Goal: Task Accomplishment & Management: Use online tool/utility

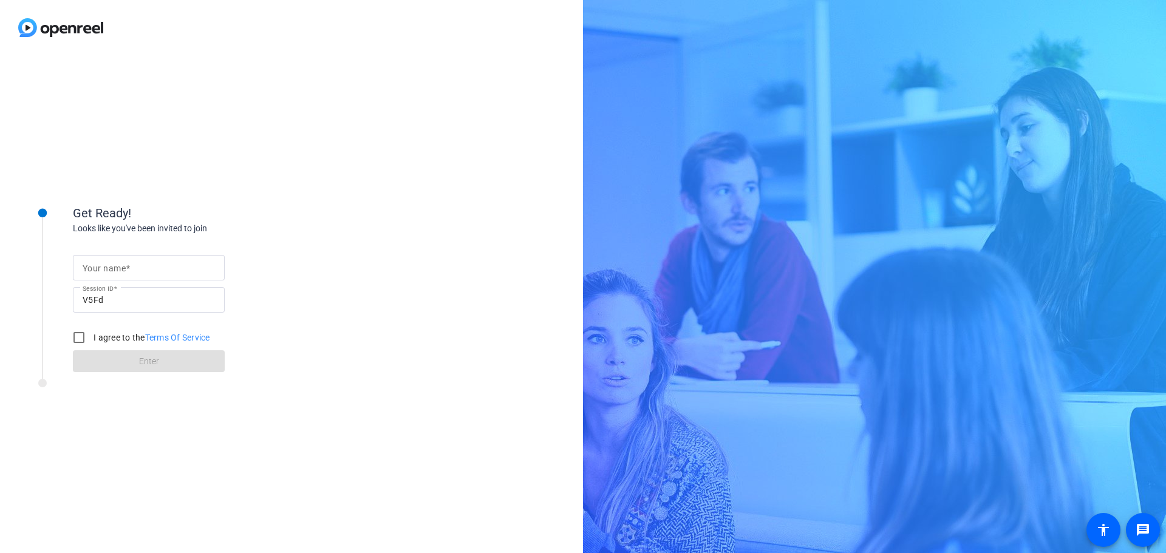
click at [132, 267] on input "Your name" at bounding box center [149, 267] width 132 height 15
type input "[PERSON_NAME]"
click at [81, 346] on input "I agree to the Terms Of Service" at bounding box center [79, 337] width 24 height 24
checkbox input "true"
click at [140, 372] on span at bounding box center [149, 361] width 152 height 29
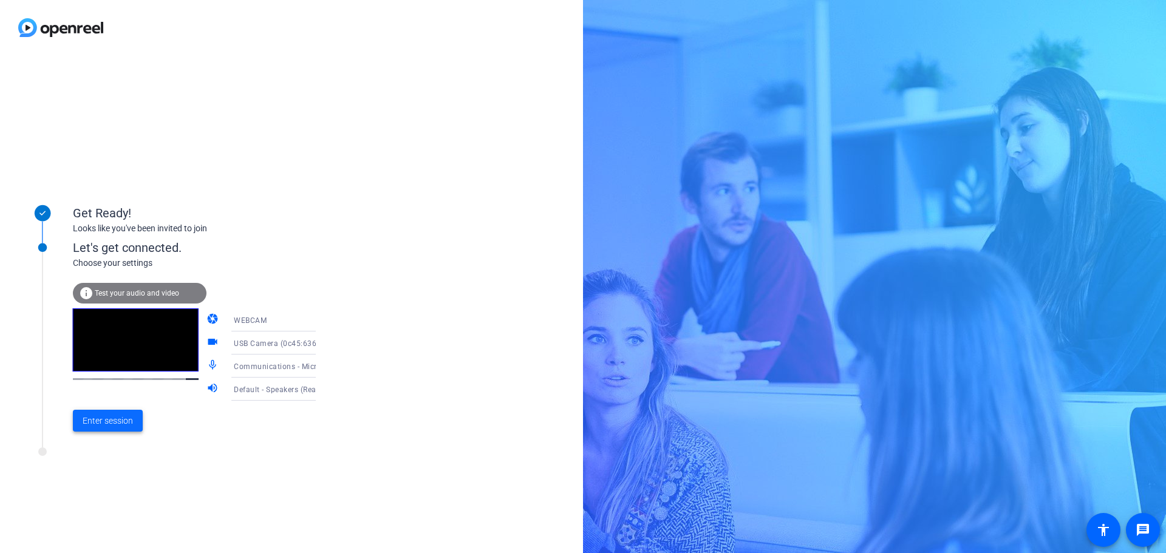
click at [118, 418] on span "Enter session" at bounding box center [108, 421] width 50 height 13
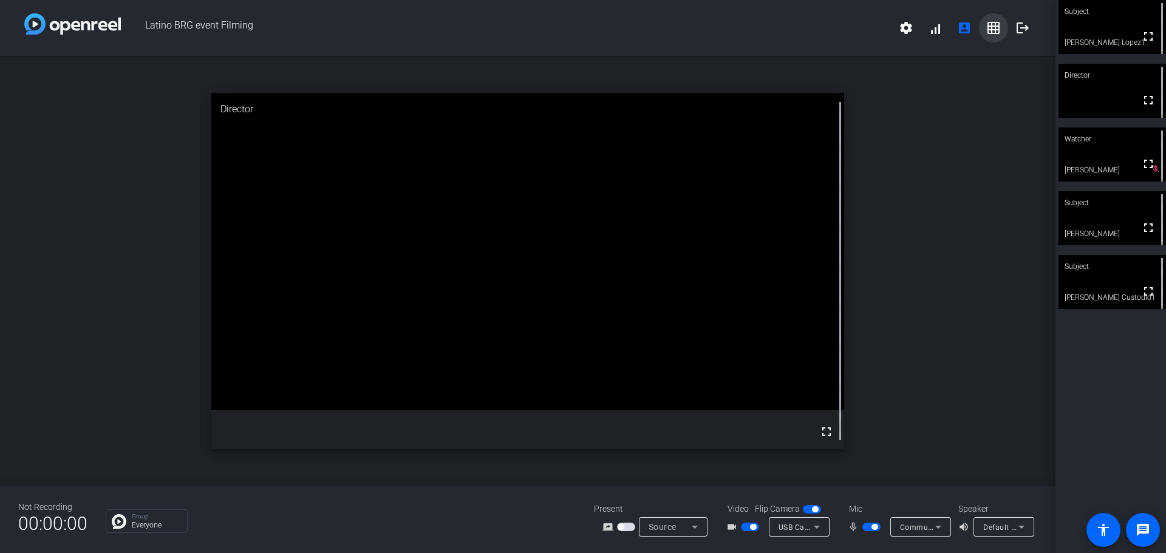
click at [998, 32] on mat-icon "grid_on" at bounding box center [993, 28] width 15 height 15
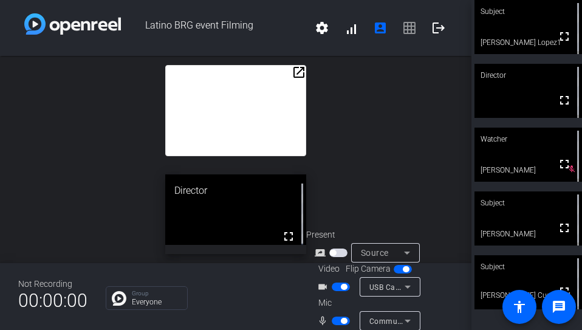
click at [341, 317] on span "button" at bounding box center [340, 320] width 18 height 8
click at [301, 72] on mat-icon "open_in_new" at bounding box center [298, 72] width 15 height 15
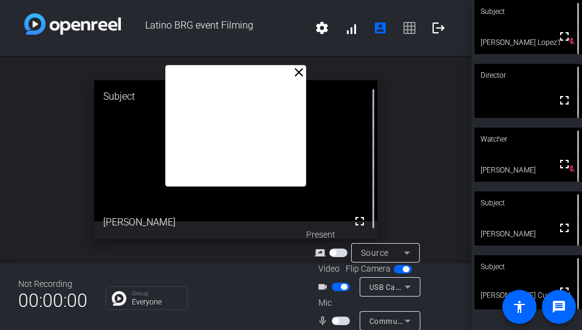
click at [295, 70] on mat-icon "close" at bounding box center [298, 72] width 15 height 15
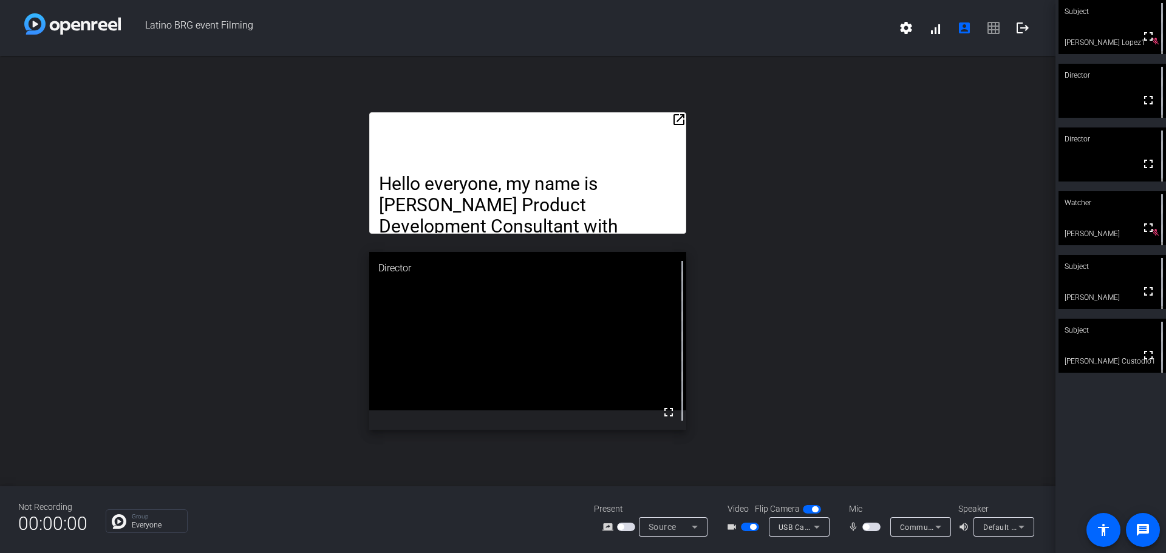
click at [874, 523] on span "button" at bounding box center [871, 527] width 18 height 8
click at [873, 526] on span "button" at bounding box center [874, 527] width 6 height 6
click at [869, 523] on span "button" at bounding box center [871, 527] width 18 height 8
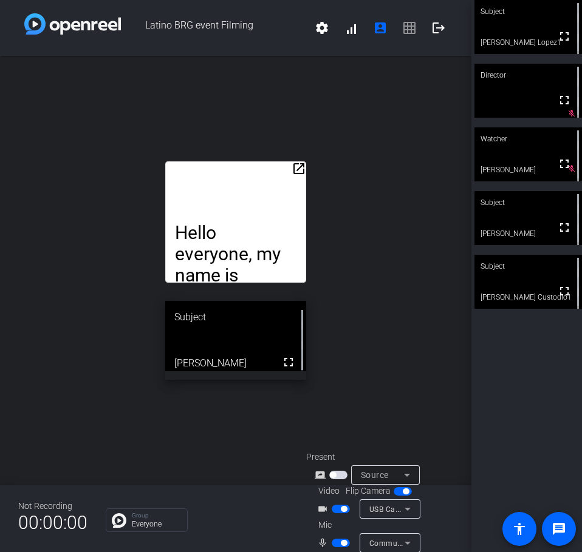
click at [404, 28] on span "settings signal_cellular_alt account_box grid_on logout" at bounding box center [380, 27] width 146 height 29
click at [409, 30] on span "settings signal_cellular_alt account_box grid_on logout" at bounding box center [380, 27] width 146 height 29
click at [409, 27] on span "settings signal_cellular_alt account_box grid_on logout" at bounding box center [380, 27] width 146 height 29
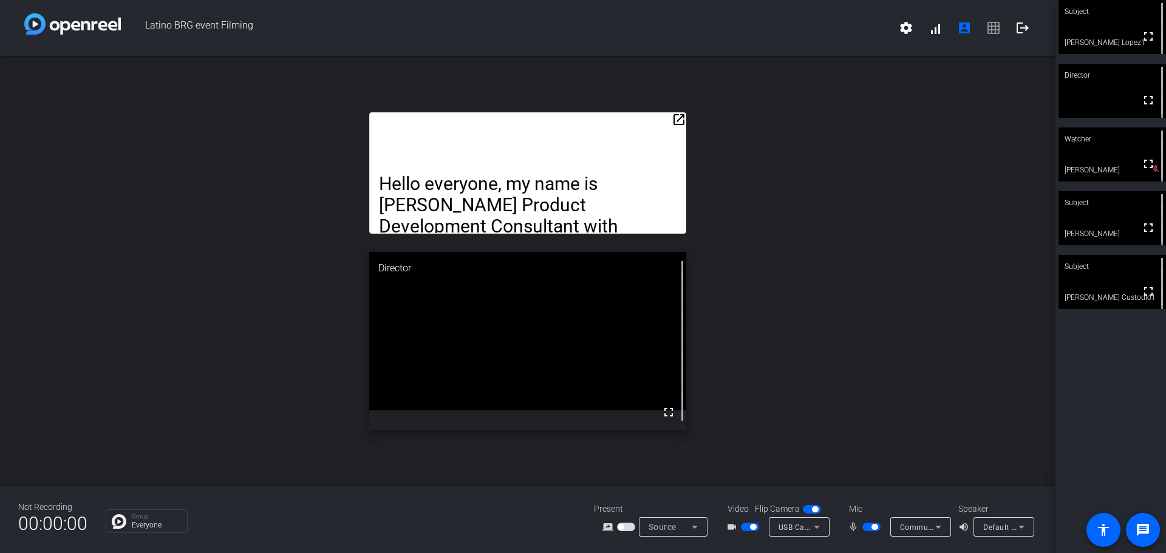
click at [871, 525] on span "button" at bounding box center [874, 527] width 6 height 6
click at [866, 529] on span "button" at bounding box center [866, 527] width 6 height 6
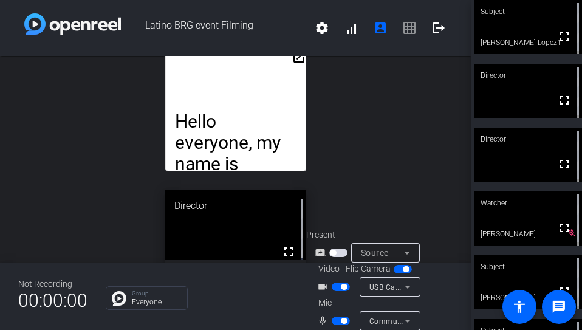
click at [409, 30] on span "settings signal_cellular_alt account_box grid_on logout" at bounding box center [380, 27] width 146 height 29
click at [403, 24] on span "settings signal_cellular_alt account_box grid_on logout" at bounding box center [380, 27] width 146 height 29
click at [378, 26] on mat-icon "account_box" at bounding box center [380, 28] width 15 height 15
click at [409, 248] on icon at bounding box center [406, 252] width 15 height 15
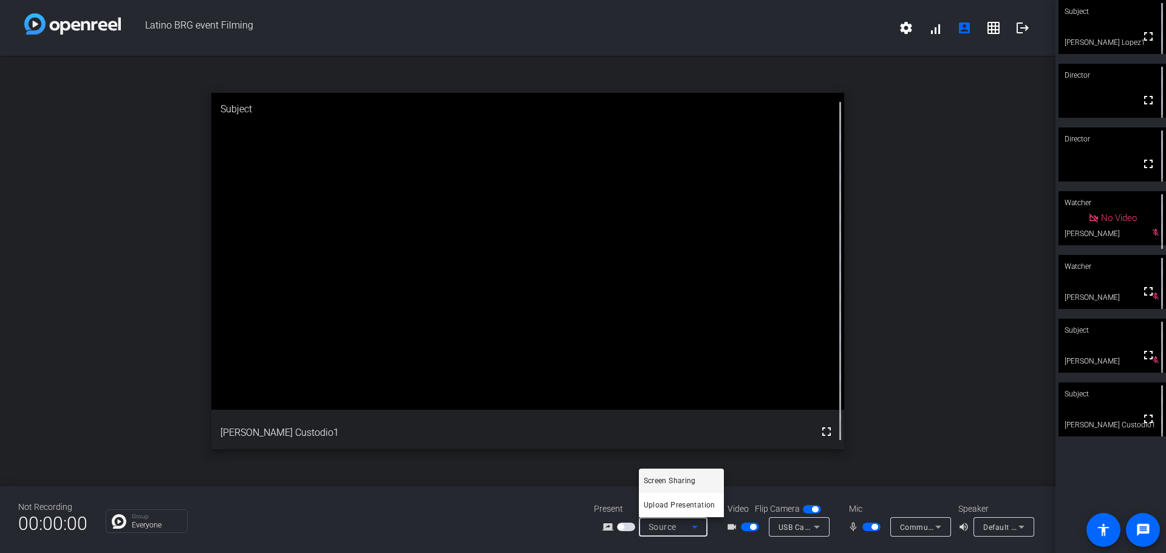
click at [871, 526] on div at bounding box center [583, 276] width 1166 height 553
click at [875, 523] on span "button" at bounding box center [871, 527] width 18 height 8
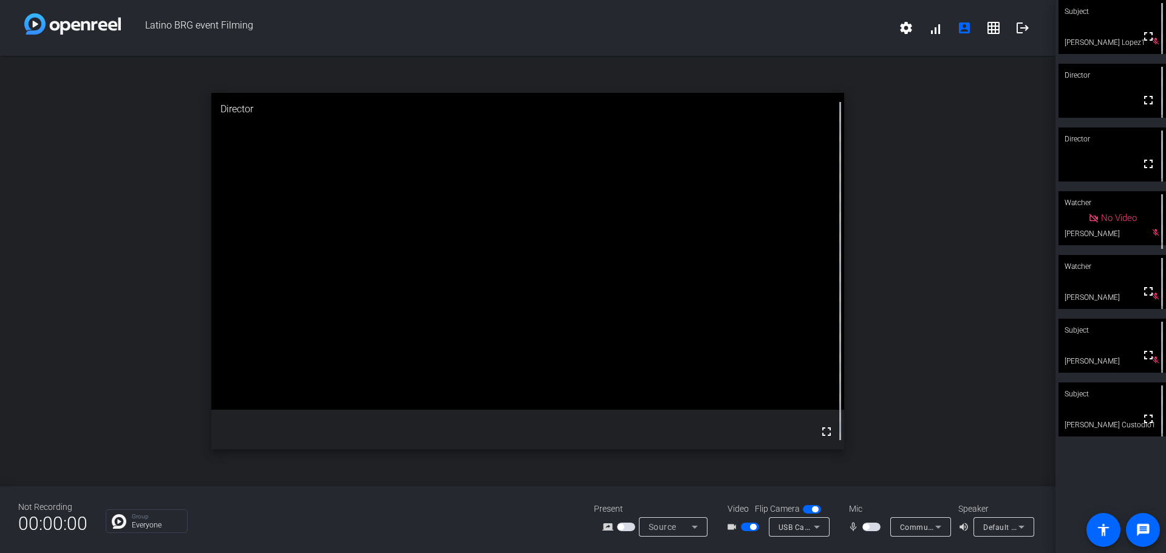
drag, startPoint x: 867, startPoint y: 528, endPoint x: 877, endPoint y: 535, distance: 12.6
click at [877, 535] on div "mic_none Communications - Microphone (USB 2.0 Camera) (0c45:636b)" at bounding box center [897, 526] width 121 height 19
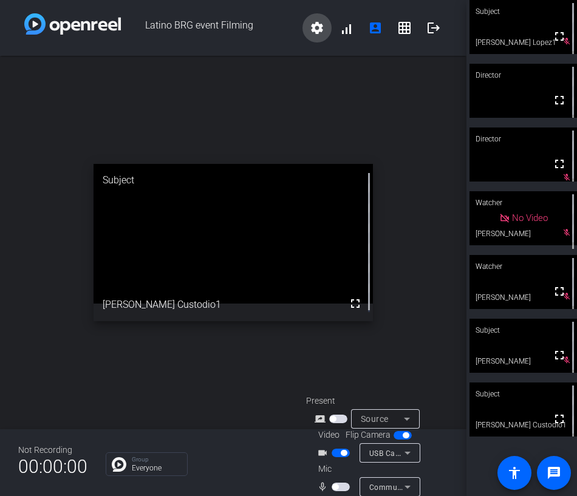
click at [311, 29] on mat-icon "settings" at bounding box center [317, 28] width 15 height 15
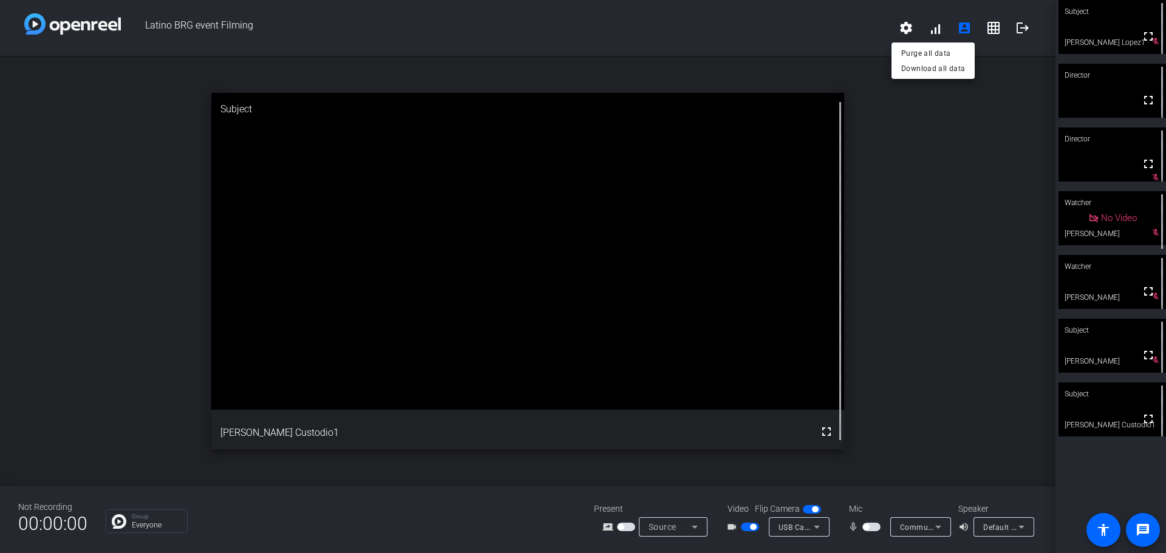
click at [1147, 528] on div at bounding box center [583, 276] width 1166 height 553
drag, startPoint x: 1143, startPoint y: 528, endPoint x: 1151, endPoint y: 524, distance: 9.2
click at [1143, 528] on mat-icon "message" at bounding box center [1142, 530] width 15 height 15
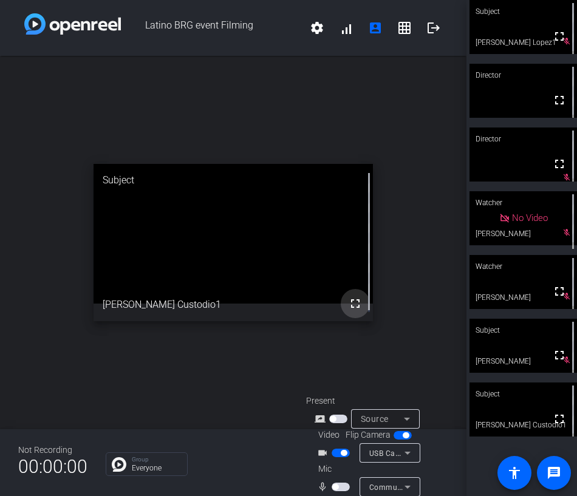
click at [348, 306] on mat-icon "fullscreen" at bounding box center [355, 303] width 15 height 15
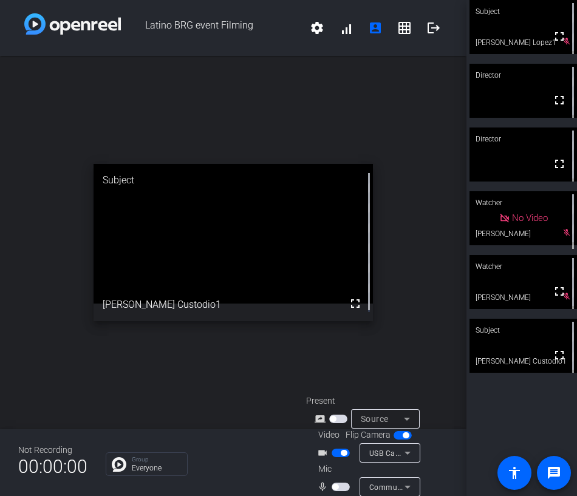
click at [336, 487] on span "button" at bounding box center [335, 487] width 6 height 6
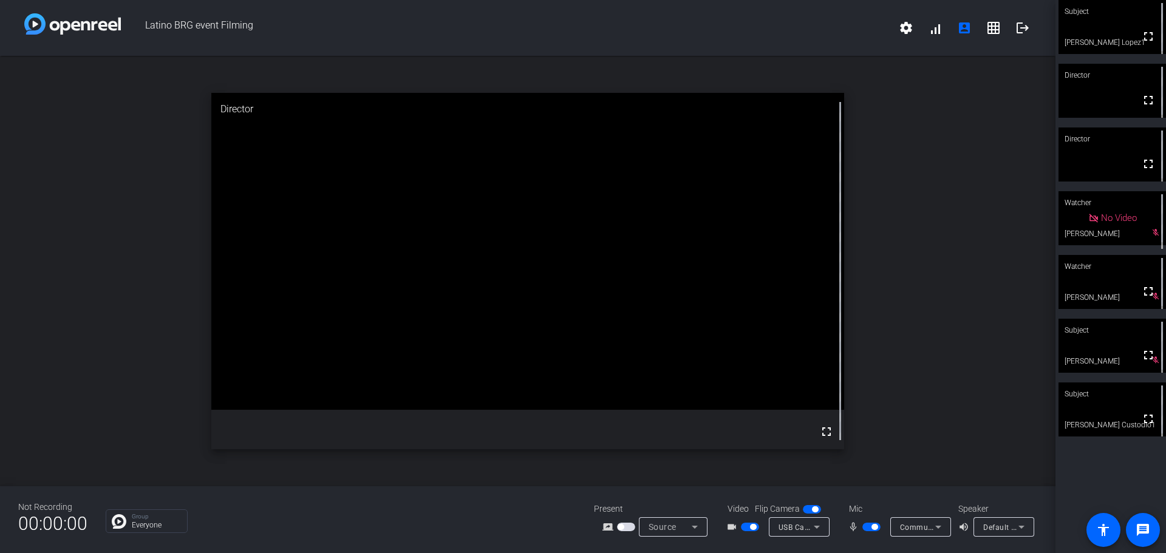
click at [868, 529] on span "button" at bounding box center [871, 527] width 18 height 8
click at [869, 525] on span "button" at bounding box center [866, 527] width 6 height 6
click at [873, 531] on span "button" at bounding box center [871, 527] width 18 height 8
click at [869, 526] on span "button" at bounding box center [871, 527] width 18 height 8
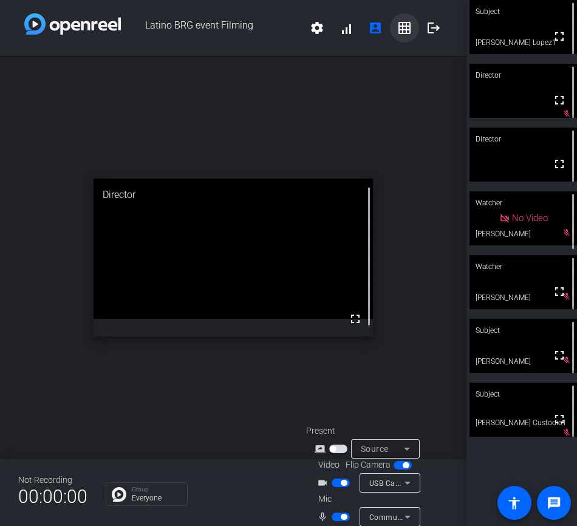
click at [397, 28] on mat-icon "grid_on" at bounding box center [404, 28] width 15 height 15
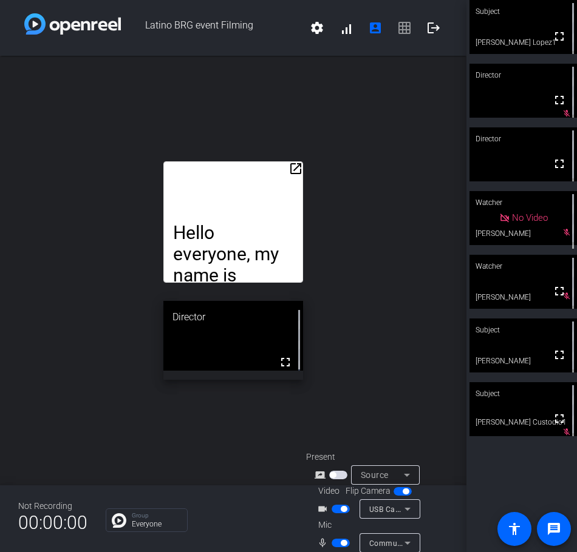
click at [335, 535] on div "mic_none Communications - Microphone (USB 2.0 Camera) (0c45:636b)" at bounding box center [366, 543] width 121 height 19
click at [341, 543] on span "button" at bounding box center [344, 543] width 6 height 6
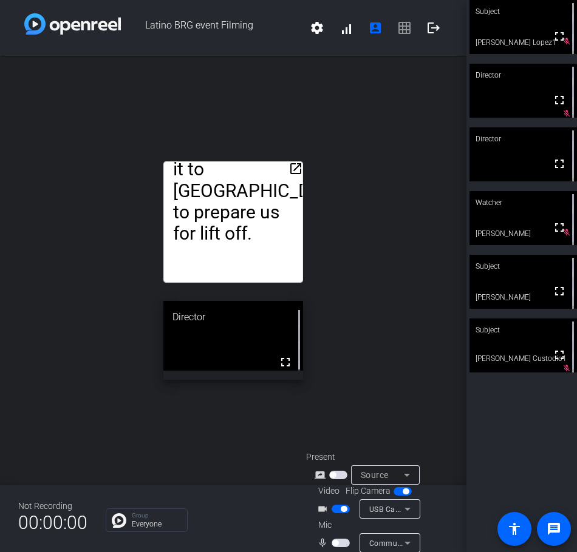
click at [335, 544] on span "button" at bounding box center [335, 543] width 6 height 6
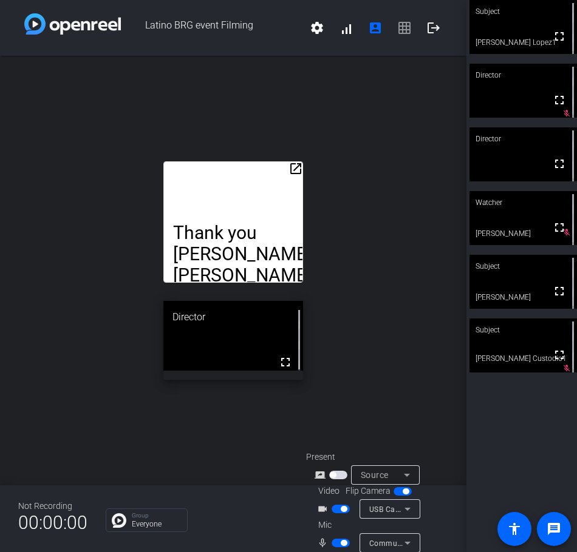
click at [293, 169] on mat-icon "open_in_new" at bounding box center [295, 168] width 15 height 15
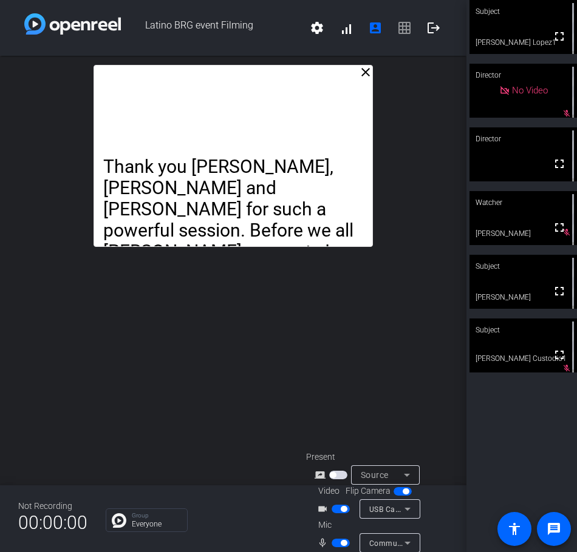
click at [342, 546] on span "button" at bounding box center [340, 543] width 18 height 8
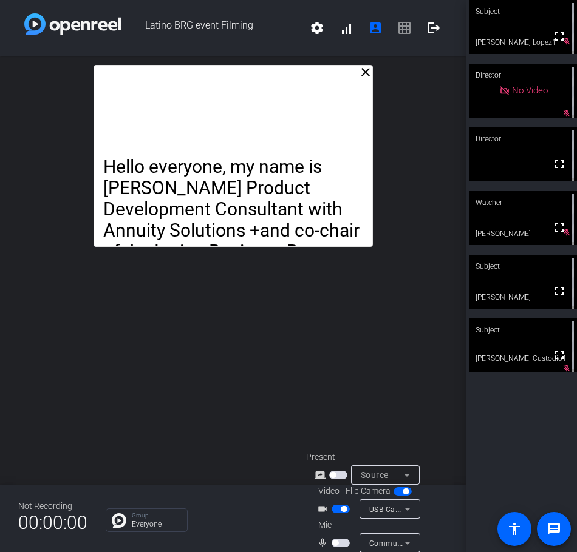
click at [334, 546] on span "button" at bounding box center [335, 543] width 6 height 6
click at [433, 25] on mat-icon "logout" at bounding box center [433, 28] width 15 height 15
